Goal: Navigation & Orientation: Find specific page/section

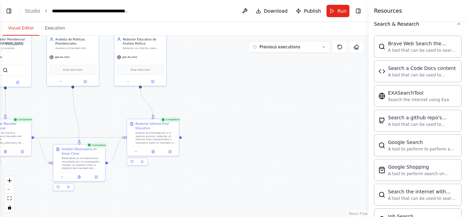
scroll to position [189, 0]
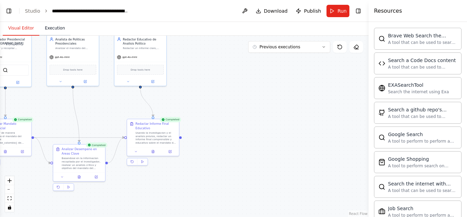
click at [39, 27] on button "Execution" at bounding box center [54, 28] width 31 height 14
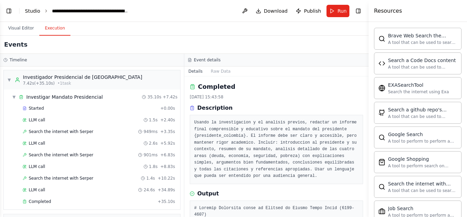
click at [28, 10] on link "Studio" at bounding box center [32, 10] width 15 height 5
click at [62, 5] on header "**********" at bounding box center [184, 11] width 369 height 22
click at [7, 8] on button "Toggle Left Sidebar" at bounding box center [9, 11] width 10 height 10
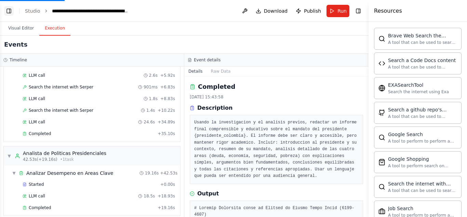
scroll to position [877, 0]
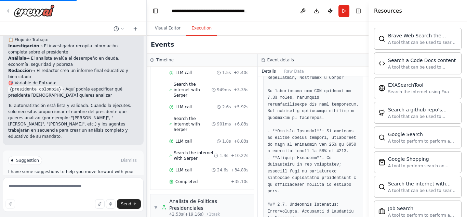
click at [64, 1] on div at bounding box center [73, 11] width 146 height 22
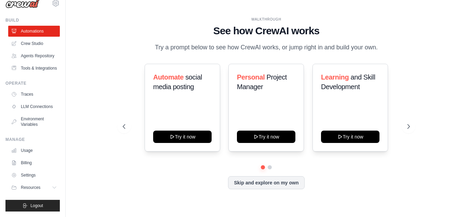
scroll to position [28, 0]
click at [40, 190] on button "Resources" at bounding box center [35, 187] width 52 height 11
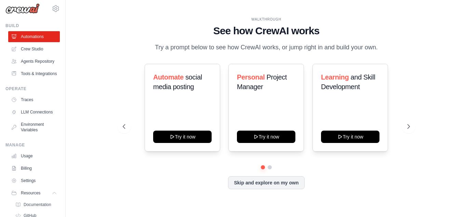
scroll to position [0, 0]
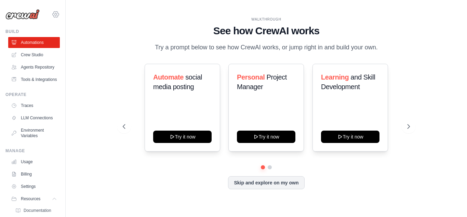
click at [52, 14] on icon at bounding box center [56, 14] width 8 height 8
click at [178, 17] on div "WALKTHROUGH" at bounding box center [266, 19] width 287 height 5
